Goal: Navigation & Orientation: Find specific page/section

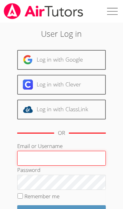
type input "[EMAIL_ADDRESS][DOMAIN_NAME]"
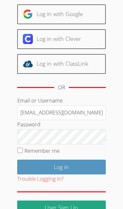
scroll to position [48, 0]
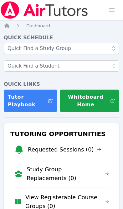
click at [115, 9] on span "button" at bounding box center [112, 10] width 14 height 14
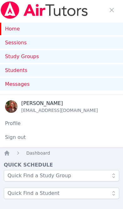
click at [19, 55] on link "Study Groups" at bounding box center [61, 56] width 123 height 13
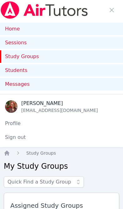
click at [21, 71] on link "Students" at bounding box center [61, 70] width 123 height 13
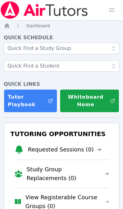
click at [111, 11] on span "button" at bounding box center [112, 10] width 14 height 14
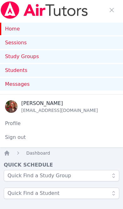
click at [27, 85] on span "Messages" at bounding box center [17, 84] width 24 height 8
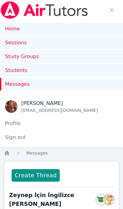
click at [13, 6] on img at bounding box center [44, 10] width 89 height 18
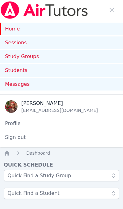
click at [23, 51] on link "Study Groups" at bounding box center [61, 56] width 123 height 13
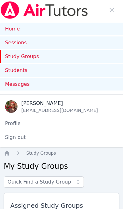
click at [18, 44] on link "Sessions" at bounding box center [61, 42] width 123 height 13
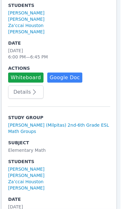
scroll to position [1353, 3]
